Goal: Information Seeking & Learning: Learn about a topic

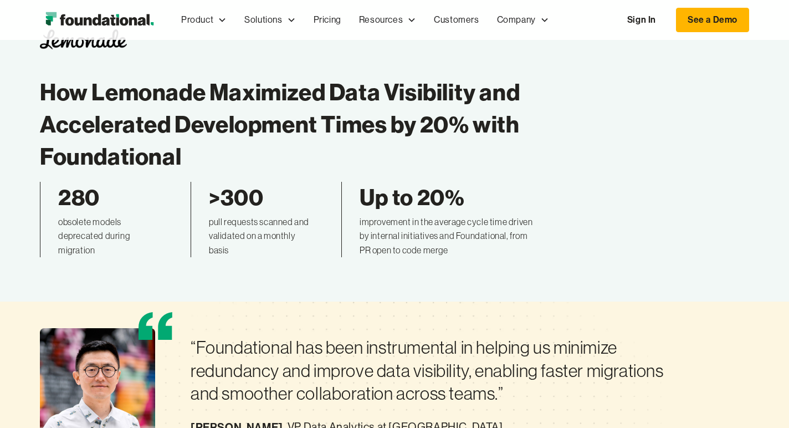
scroll to position [34, 0]
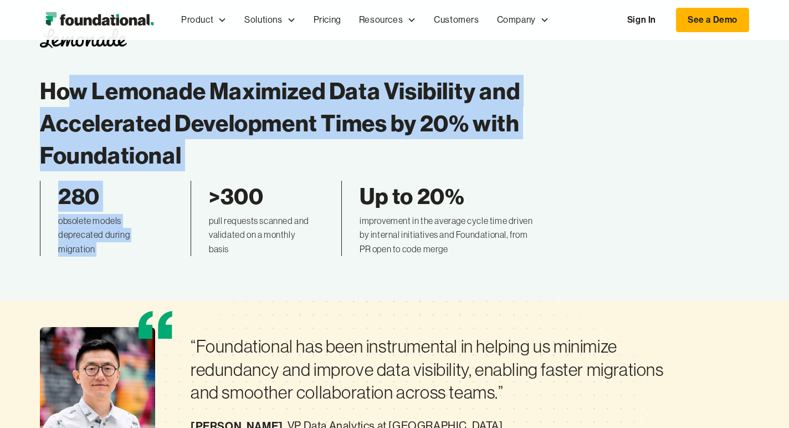
drag, startPoint x: 212, startPoint y: 151, endPoint x: 67, endPoint y: 79, distance: 161.9
click at [67, 79] on div "How Lemonade Maximized Data Visibility and Accelerated Development Times by 20%…" at bounding box center [288, 142] width 497 height 228
click at [67, 79] on h1 "How Lemonade Maximized Data Visibility and Accelerated Development Times by 20%…" at bounding box center [288, 123] width 497 height 97
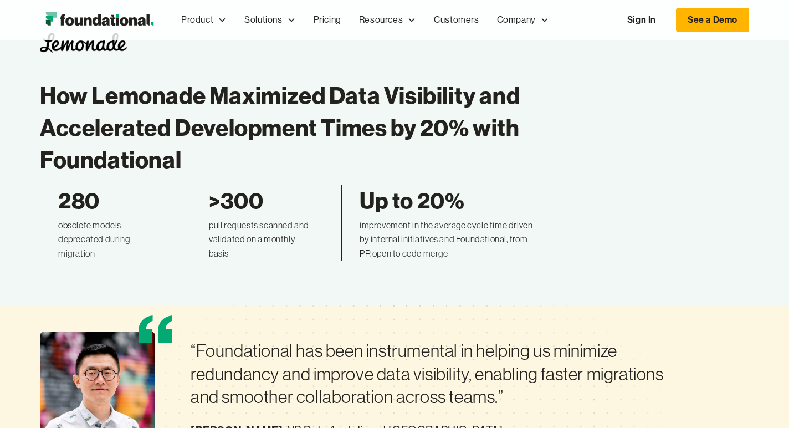
scroll to position [29, 0]
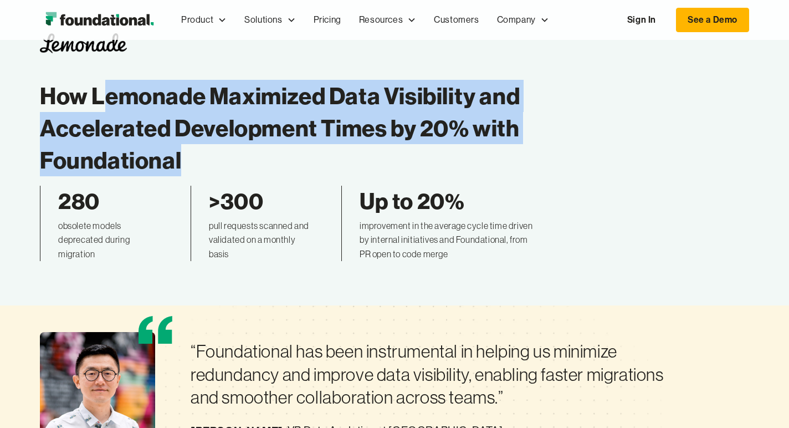
drag, startPoint x: 336, startPoint y: 168, endPoint x: 104, endPoint y: 108, distance: 240.4
click at [104, 108] on h1 "How Lemonade Maximized Data Visibility and Accelerated Development Times by 20%…" at bounding box center [288, 128] width 497 height 97
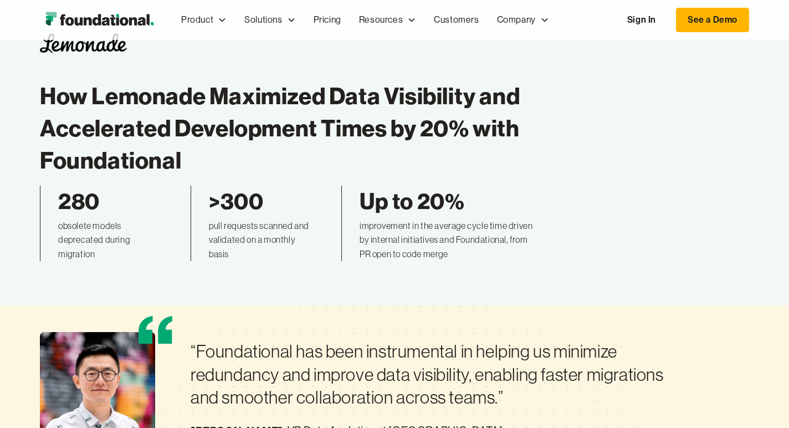
click at [232, 109] on h1 "How Lemonade Maximized Data Visibility and Accelerated Development Times by 20%…" at bounding box center [288, 128] width 497 height 97
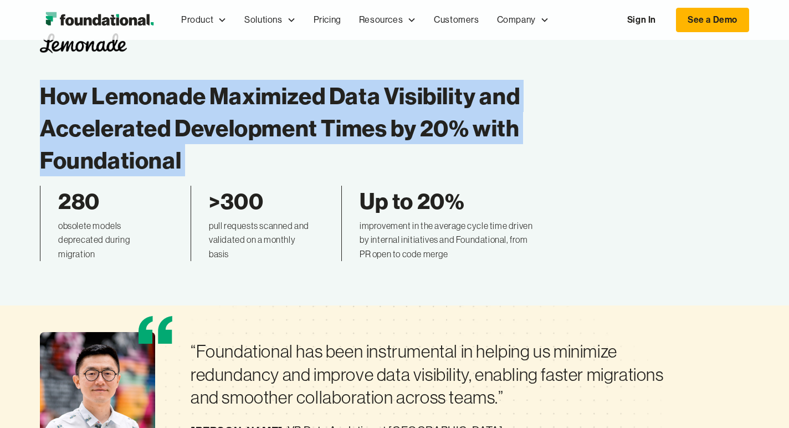
click at [232, 109] on h1 "How Lemonade Maximized Data Visibility and Accelerated Development Times by 20%…" at bounding box center [288, 128] width 497 height 97
copy div "How Lemonade Maximized Data Visibility and Accelerated Development Times by 20%…"
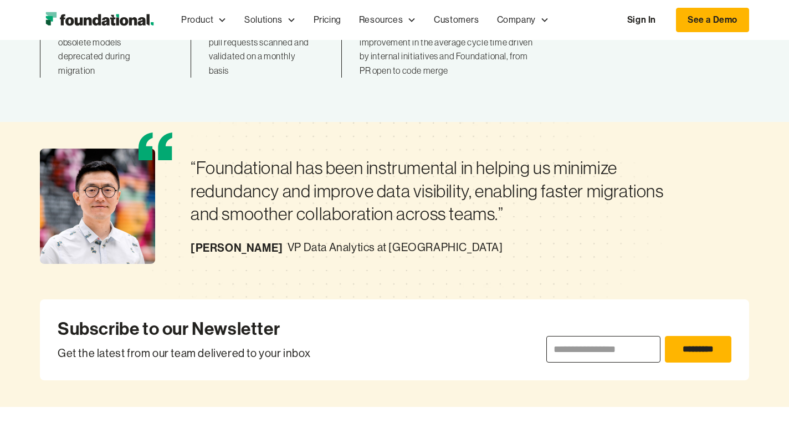
click at [506, 223] on div "“Foundational has been instrumental in helping us minimize redundancy and impro…" at bounding box center [439, 190] width 497 height 69
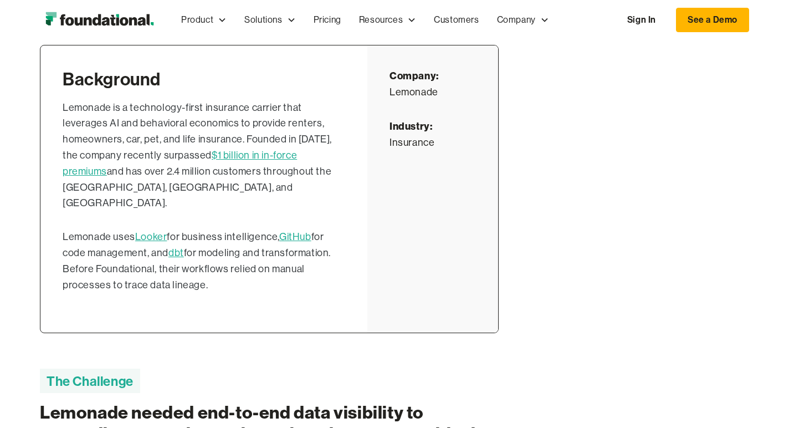
scroll to position [617, 0]
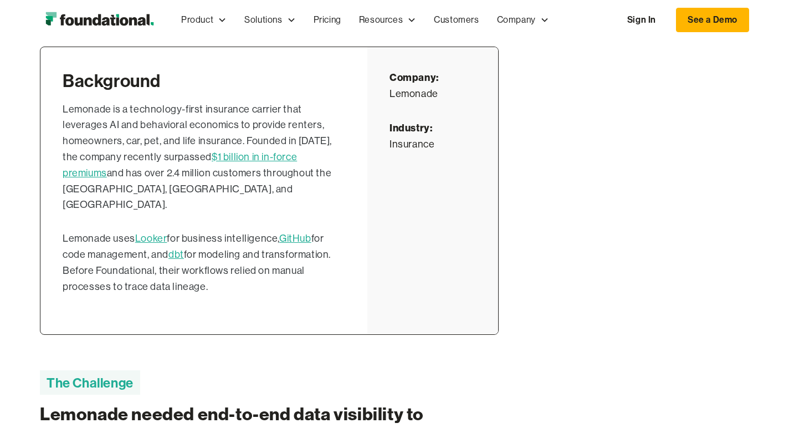
drag, startPoint x: 68, startPoint y: 105, endPoint x: 298, endPoint y: 294, distance: 297.8
click at [298, 294] on div "Background Lemonade is a technology-first insurance carrier that leverages AI a…" at bounding box center [203, 190] width 327 height 287
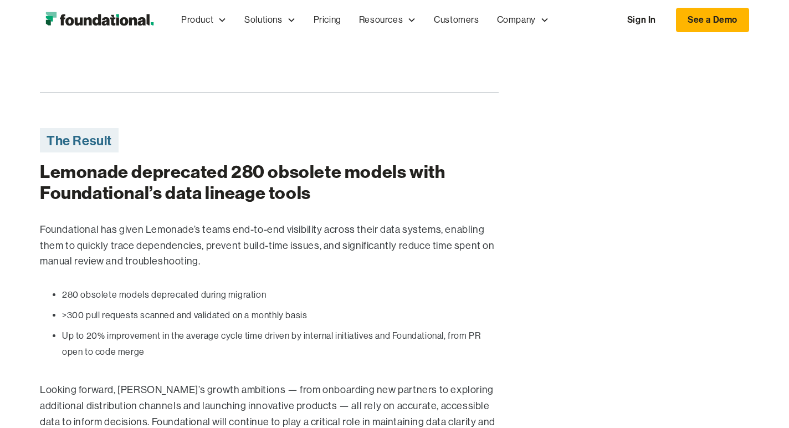
scroll to position [2311, 0]
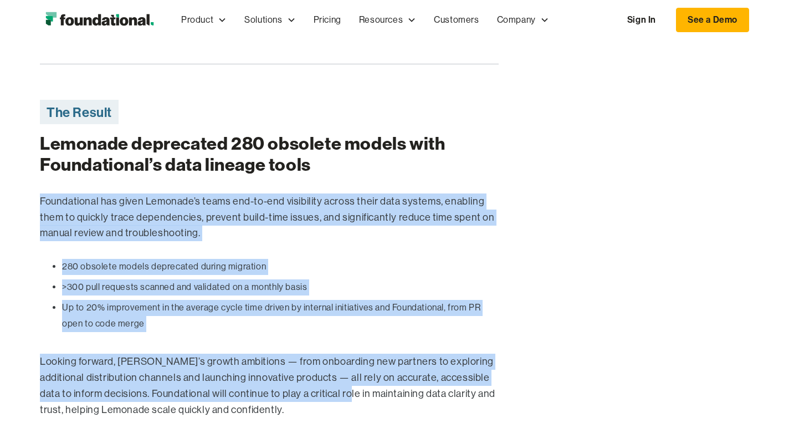
drag, startPoint x: 43, startPoint y: 119, endPoint x: 367, endPoint y: 328, distance: 386.1
click at [367, 328] on div "Lemonade deprecated 280 obsolete models with Foundational’s data lineage tools …" at bounding box center [269, 356] width 459 height 447
click at [367, 354] on p "Looking forward, [PERSON_NAME]’s growth ambitions — from onboarding new partner…" at bounding box center [269, 386] width 459 height 64
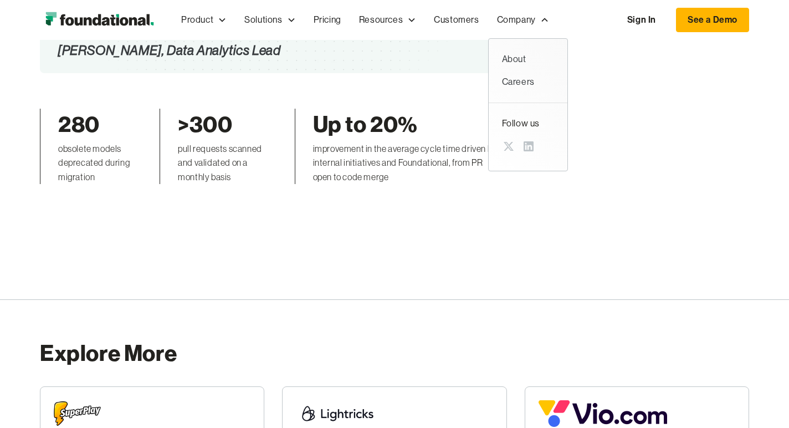
scroll to position [3076, 0]
